Goal: Use online tool/utility: Utilize a website feature to perform a specific function

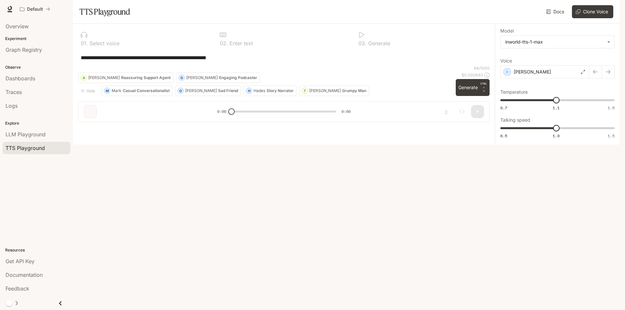
click at [408, 65] on div "**********" at bounding box center [284, 58] width 412 height 16
click at [36, 149] on span "TTS Playground" at bounding box center [25, 148] width 39 height 8
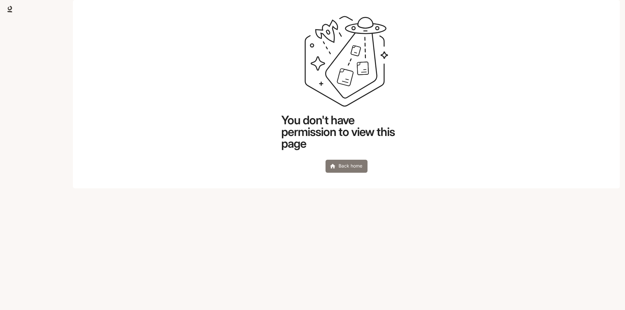
click at [359, 173] on link "Back home" at bounding box center [347, 166] width 42 height 13
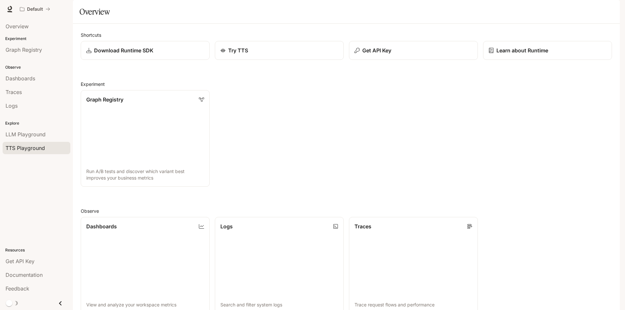
click at [38, 150] on span "TTS Playground" at bounding box center [25, 148] width 39 height 8
